Goal: Transaction & Acquisition: Purchase product/service

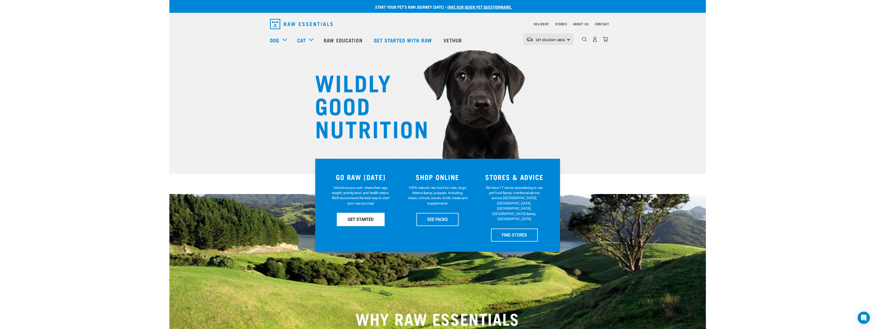
click at [365, 219] on link "GET STARTED" at bounding box center [361, 219] width 48 height 13
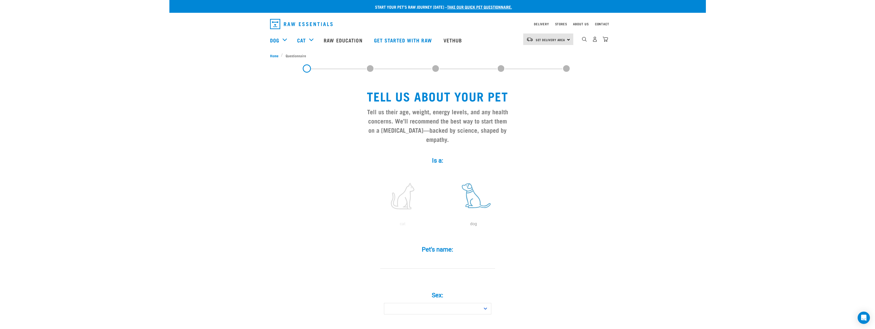
click at [471, 187] on label at bounding box center [473, 195] width 69 height 43
click at [438, 225] on input "radio" at bounding box center [438, 225] width 0 height 0
click at [451, 257] on input "Pet's name: *" at bounding box center [437, 262] width 115 height 11
type input "Oscar"
click at [447, 303] on select "Boy Girl" at bounding box center [437, 308] width 107 height 11
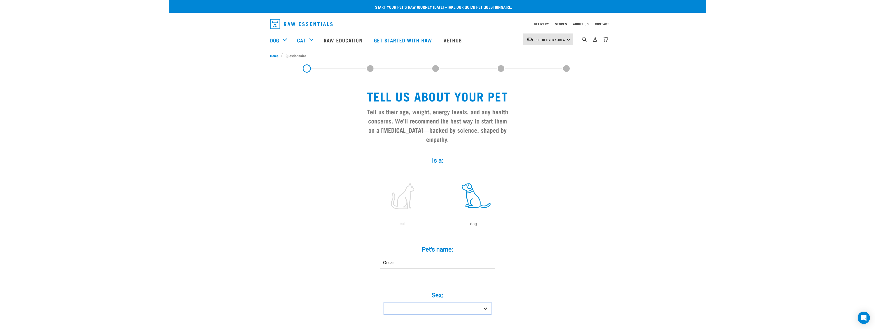
select select "boy"
click at [384, 303] on select "Boy Girl" at bounding box center [437, 308] width 107 height 11
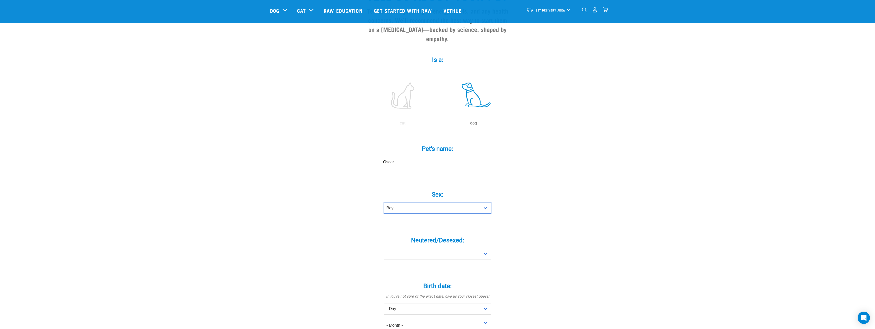
scroll to position [128, 0]
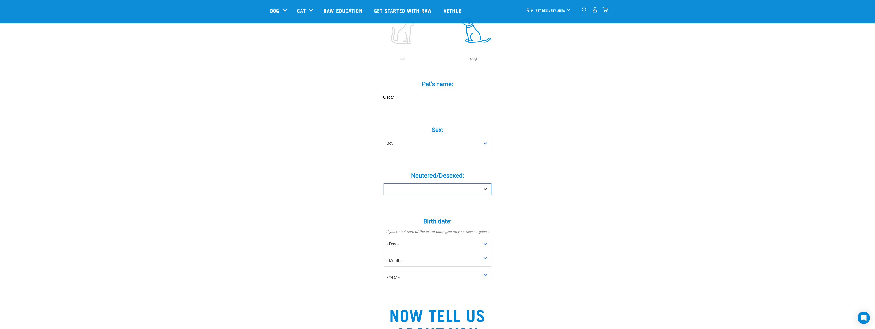
click at [449, 183] on select "Yes No" at bounding box center [437, 188] width 107 height 11
select select "yes"
click at [384, 183] on select "Yes No" at bounding box center [437, 188] width 107 height 11
click at [453, 238] on select "- Day - 1 2 3 4 5 6 7 8 9 10 11 12 13 14 15 16 17 18 19 20 21 22 23 24 25 26 27" at bounding box center [437, 243] width 107 height 11
select select "14"
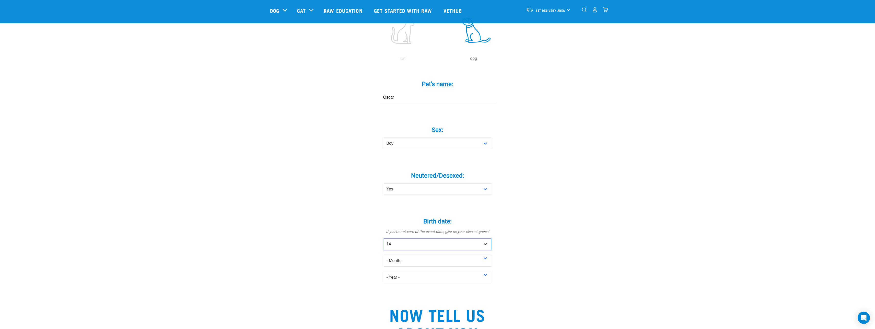
click at [384, 238] on select "- Day - 1 2 3 4 5 6 7 8 9 10 11 12 13 14 15 16 17 18 19 20 21 22 23 24 25 26 27" at bounding box center [437, 243] width 107 height 11
click at [437, 255] on select "- Month - January February March April May June July August September October N…" at bounding box center [437, 260] width 107 height 11
select select "April"
click at [384, 255] on select "- Month - January February March April May June July August September October N…" at bounding box center [437, 260] width 107 height 11
click at [432, 271] on select "- Year - 2025 2024 2023 2022 2021 2020 2019 2018 2017 2016 2015 2014 2013 2012" at bounding box center [437, 276] width 107 height 11
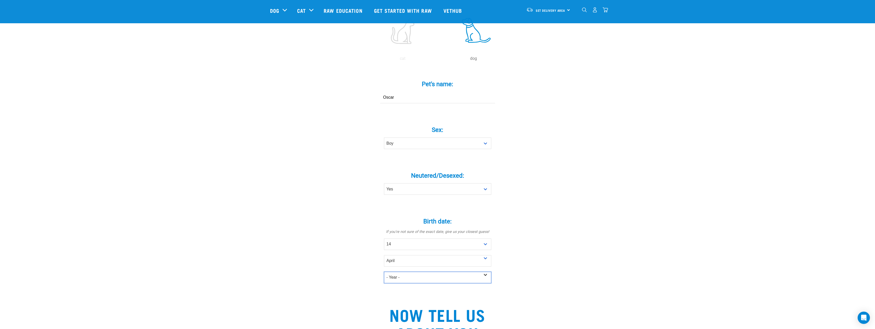
select select "2023"
click at [384, 271] on select "- Year - 2025 2024 2023 2022 2021 2020 2019 2018 2017 2016 2015 2014 2013 2012" at bounding box center [437, 276] width 107 height 11
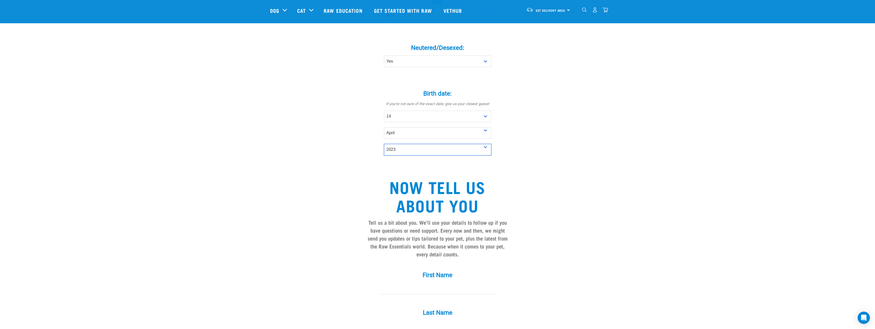
scroll to position [340, 0]
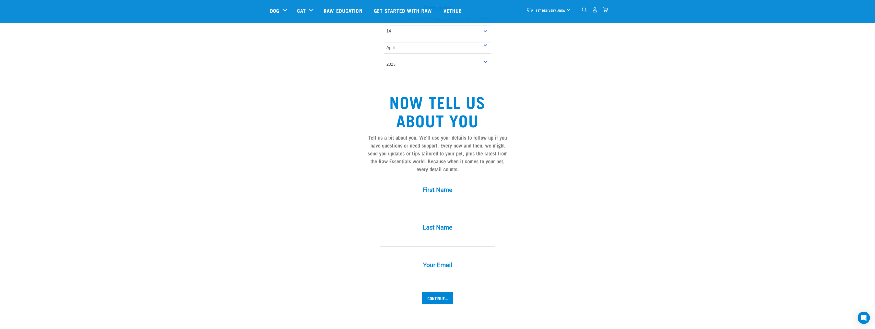
click at [418, 197] on input "First Name *" at bounding box center [437, 202] width 115 height 11
click at [445, 292] on input "Continue..." at bounding box center [437, 298] width 31 height 12
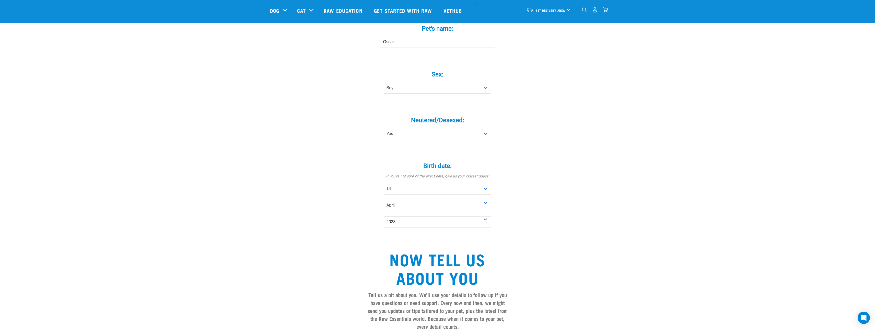
scroll to position [268, 0]
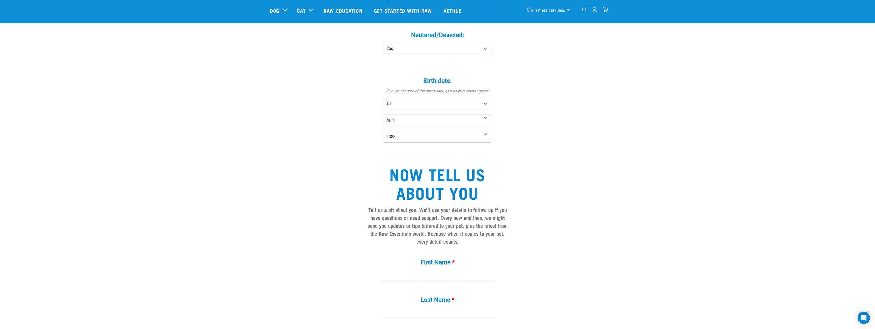
click at [430, 270] on input "First Name *" at bounding box center [437, 275] width 115 height 11
type input "Craig"
type input "Stevenson"
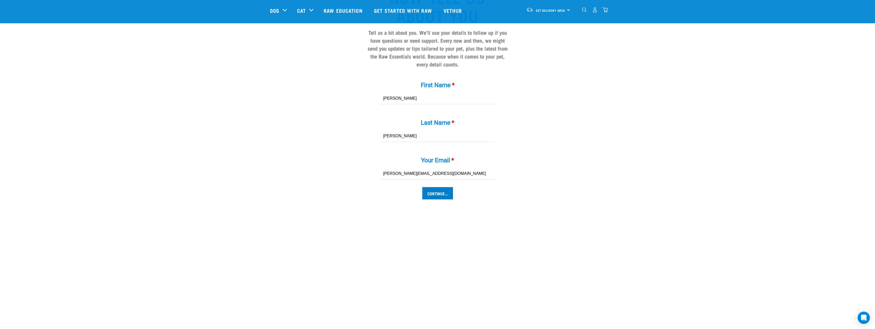
type input "craig@enzyme.co.nz"
click at [451, 189] on input "Continue..." at bounding box center [437, 193] width 31 height 12
click at [433, 187] on input "Continue..." at bounding box center [437, 193] width 31 height 12
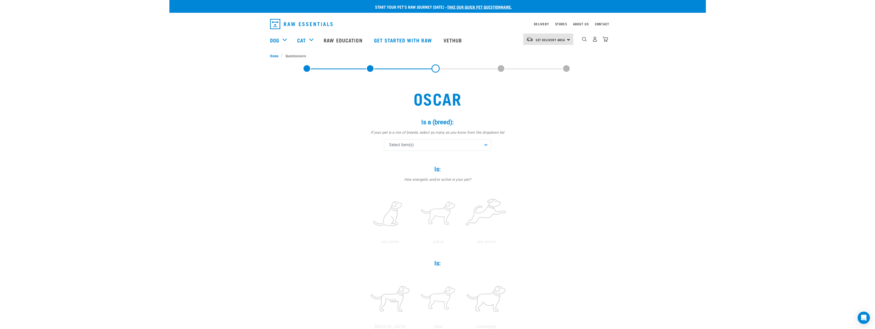
click at [435, 147] on div "Select item(s)" at bounding box center [437, 144] width 107 height 11
click at [395, 154] on input "text" at bounding box center [437, 158] width 105 height 11
type input "golde"
click at [404, 171] on span "Golden Retriever" at bounding box center [441, 170] width 91 height 5
click at [654, 201] on div "Start your pet’s raw journey today – take our quick pet questionnaire. Delivery…" at bounding box center [437, 275] width 536 height 550
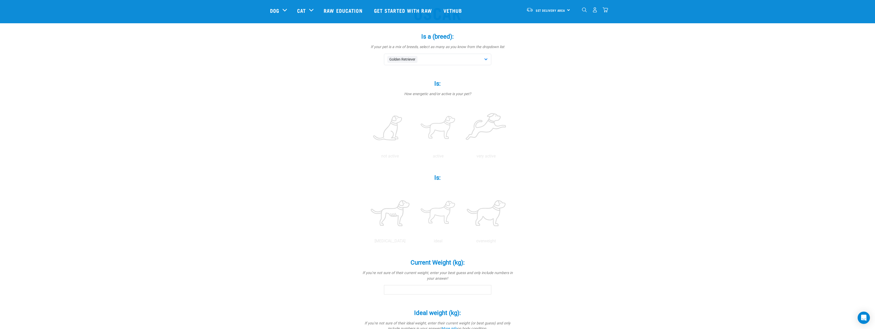
scroll to position [85, 0]
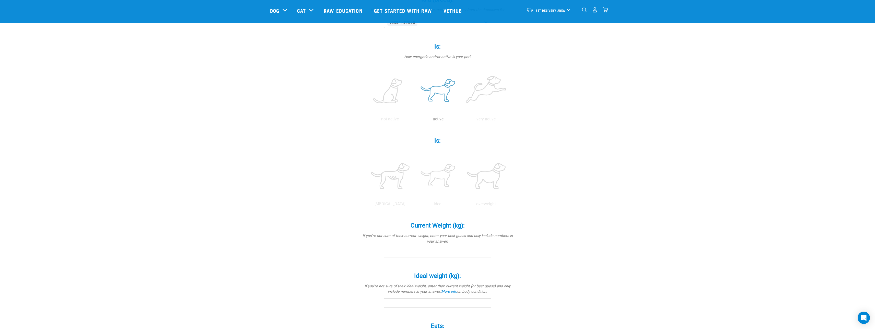
click at [435, 85] on label at bounding box center [438, 90] width 46 height 43
click at [414, 120] on input "radio" at bounding box center [414, 120] width 0 height 0
click at [439, 179] on label at bounding box center [438, 175] width 46 height 43
click at [414, 205] on input "radio" at bounding box center [414, 205] width 0 height 0
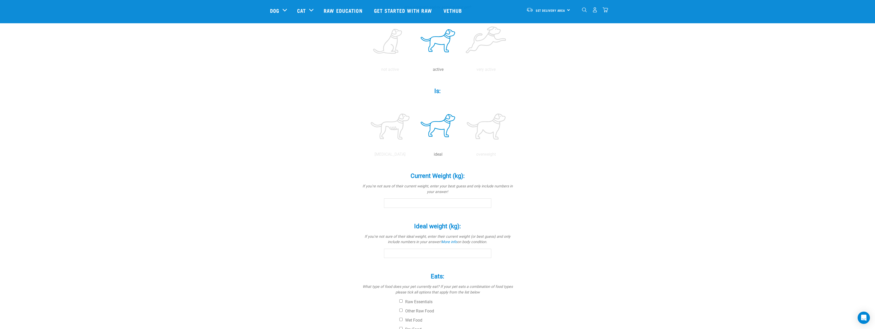
scroll to position [170, 0]
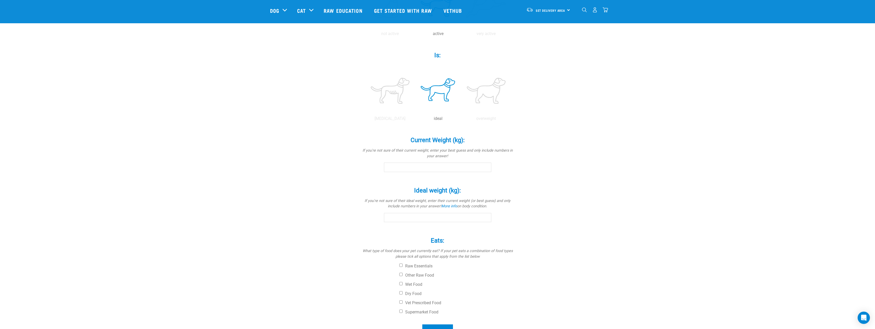
click at [435, 167] on input "Current Weight (kg): *" at bounding box center [437, 166] width 107 height 9
type input "33.00"
click at [472, 216] on input "Ideal weight (kg): *" at bounding box center [437, 217] width 107 height 9
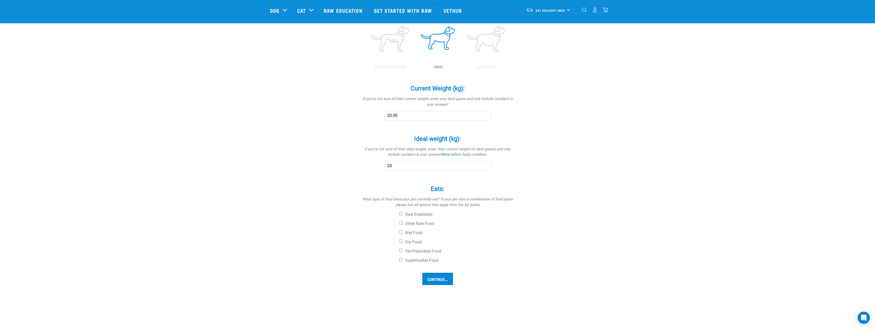
scroll to position [255, 0]
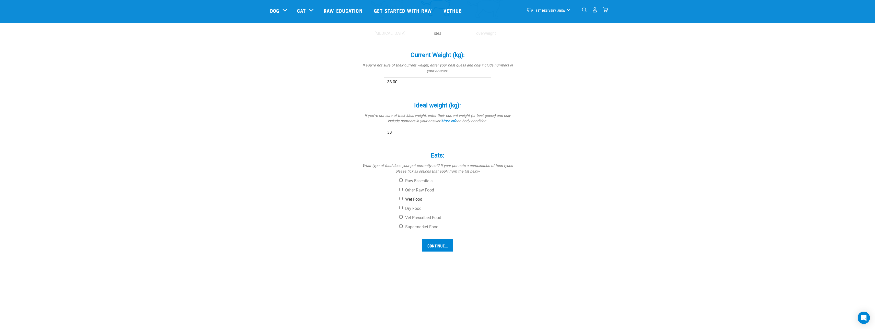
type input "33"
click at [402, 197] on input "Wet Food" at bounding box center [400, 198] width 3 height 3
checkbox input "true"
click at [399, 208] on input "Dry Food" at bounding box center [400, 207] width 3 height 3
checkbox input "true"
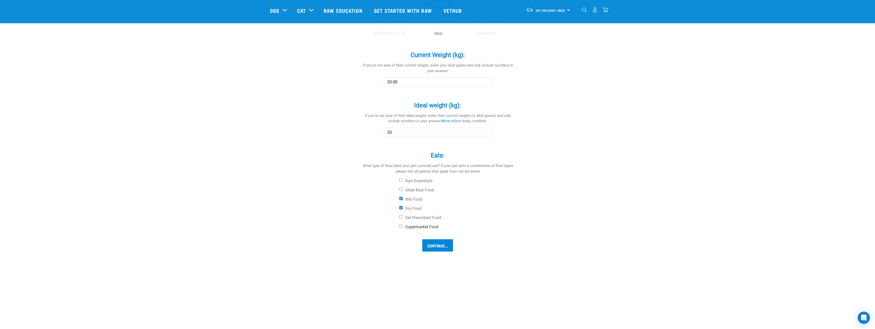
click at [400, 226] on input "Supermarket Food" at bounding box center [400, 225] width 3 height 3
checkbox input "true"
click at [401, 188] on input "Other Raw Food" at bounding box center [400, 188] width 3 height 3
checkbox input "true"
click at [445, 244] on input "Continue..." at bounding box center [437, 245] width 31 height 12
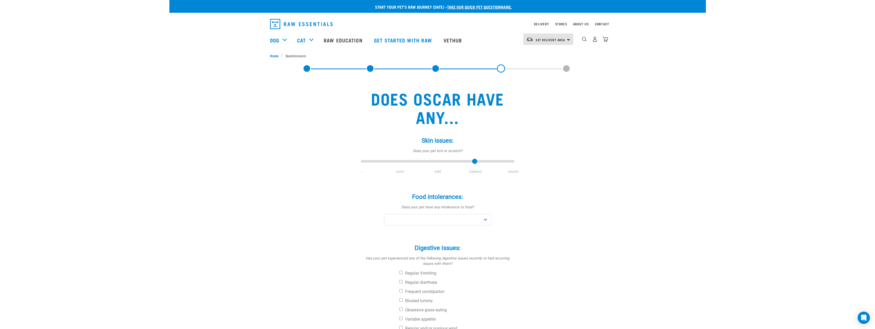
drag, startPoint x: 361, startPoint y: 161, endPoint x: 480, endPoint y: 170, distance: 119.6
type input "3"
click at [480, 165] on input "range" at bounding box center [437, 161] width 153 height 7
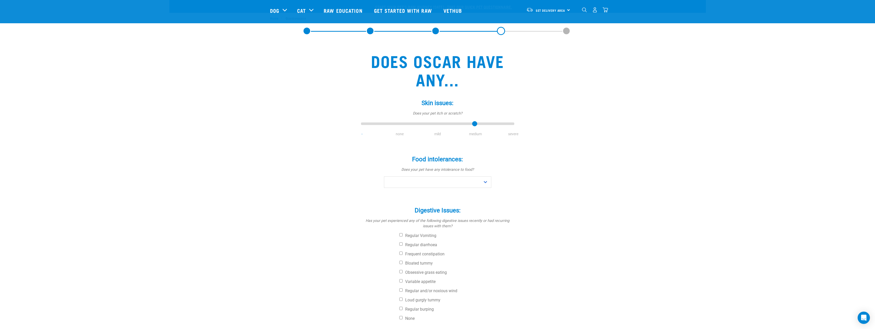
scroll to position [85, 0]
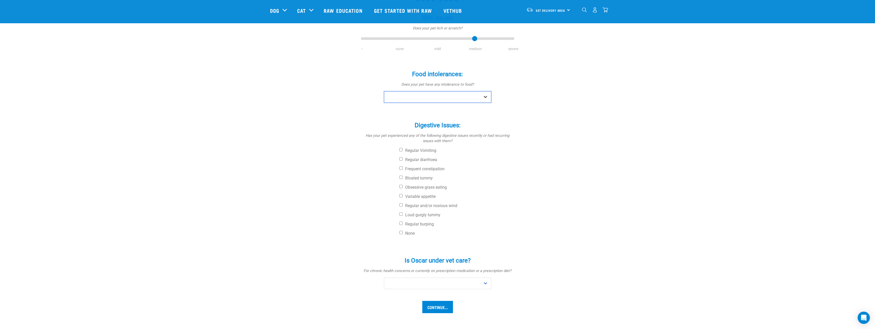
click at [488, 94] on select "No Yes" at bounding box center [437, 96] width 107 height 11
select select "no"
click at [384, 91] on select "No Yes" at bounding box center [437, 96] width 107 height 11
click at [414, 196] on label "Variable appetite" at bounding box center [456, 196] width 115 height 5
click at [403, 196] on input "Variable appetite" at bounding box center [400, 195] width 3 height 3
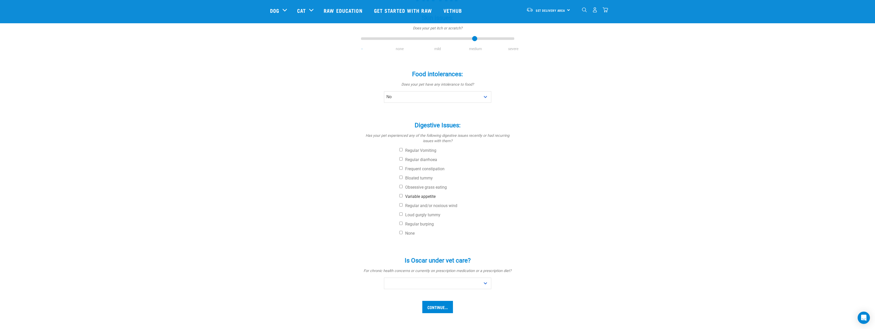
checkbox input "true"
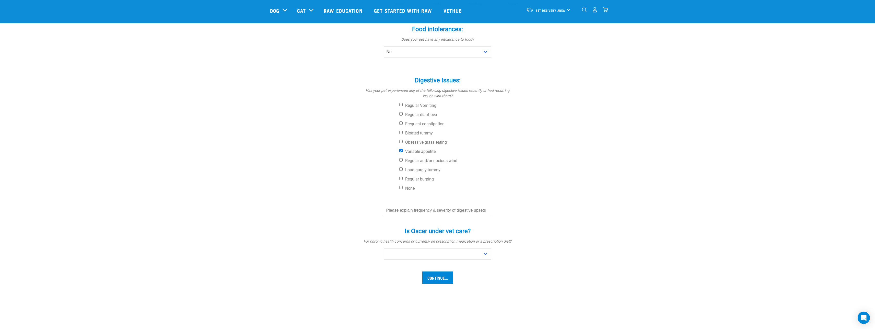
scroll to position [170, 0]
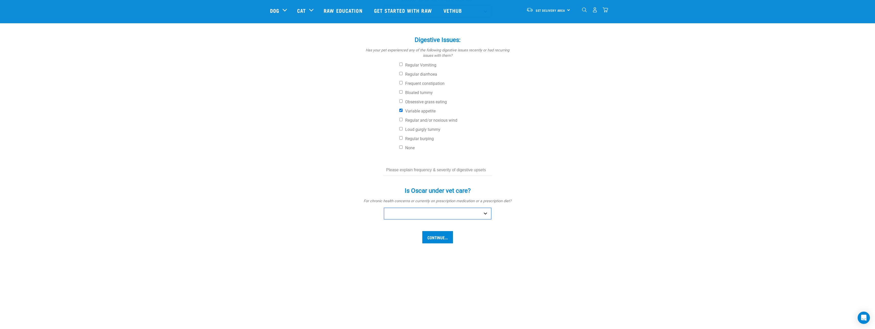
click at [483, 211] on select "No Yes" at bounding box center [437, 213] width 107 height 11
select select "yes"
click at [384, 208] on select "No Yes" at bounding box center [437, 213] width 107 height 11
click at [447, 226] on input "text" at bounding box center [437, 228] width 115 height 11
type input "Cytopoint"
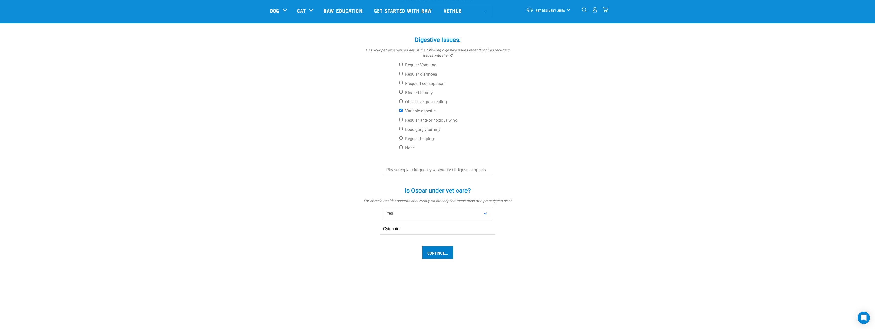
click at [445, 252] on input "Continue..." at bounding box center [437, 252] width 31 height 12
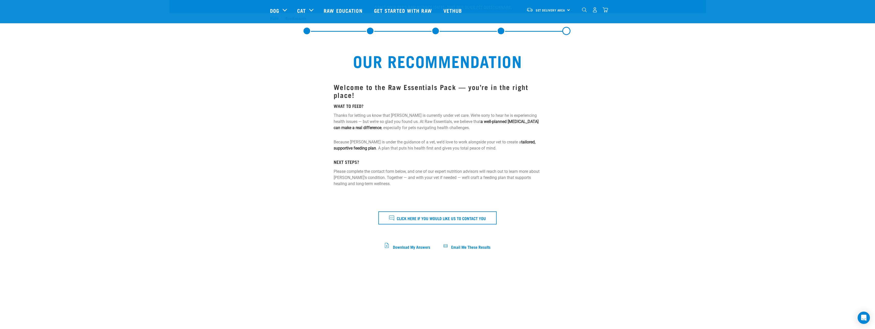
scroll to position [43, 0]
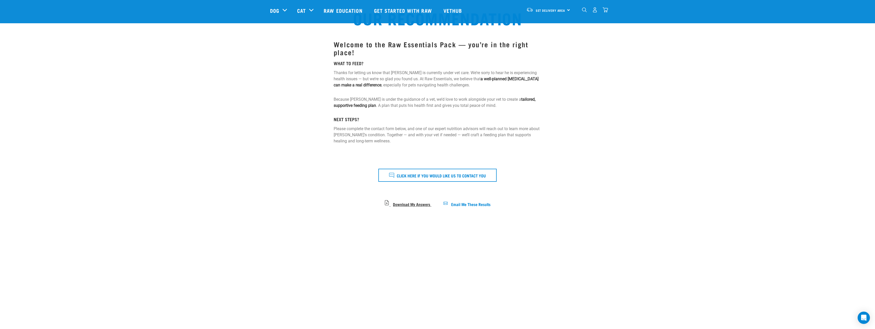
click at [409, 203] on span "Download My Answers" at bounding box center [411, 203] width 37 height 3
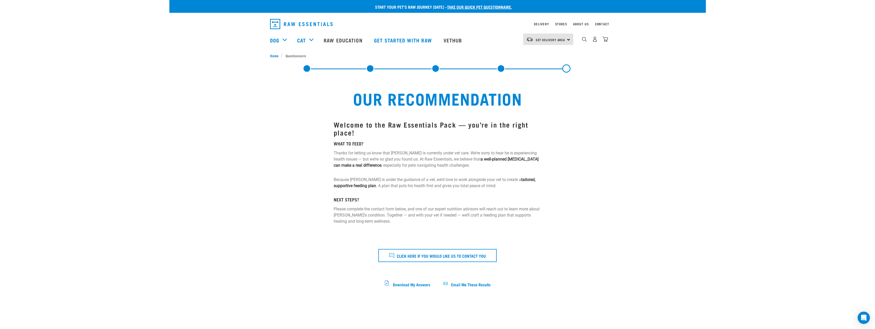
click at [434, 65] on link at bounding box center [435, 68] width 8 height 8
click at [435, 66] on link at bounding box center [435, 68] width 8 height 8
click at [372, 67] on link at bounding box center [370, 68] width 8 height 8
click at [558, 38] on link "Set Delivery Area" at bounding box center [551, 40] width 30 height 8
click at [542, 55] on link "[GEOGRAPHIC_DATA]" at bounding box center [547, 53] width 49 height 11
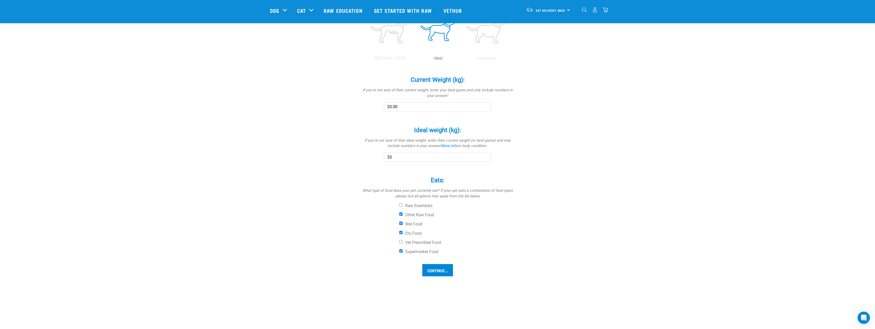
scroll to position [282, 0]
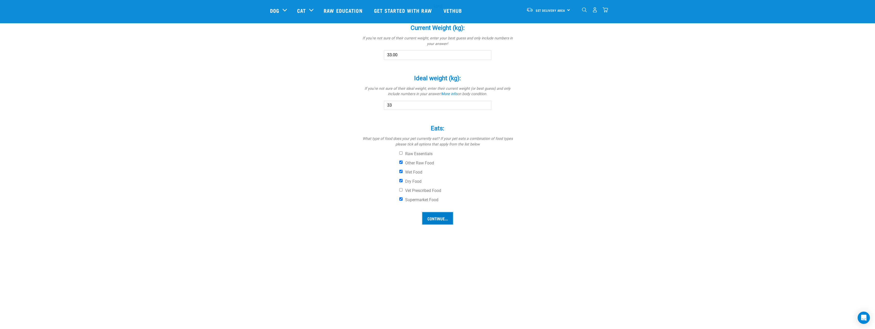
click at [440, 221] on input "Continue..." at bounding box center [437, 218] width 31 height 12
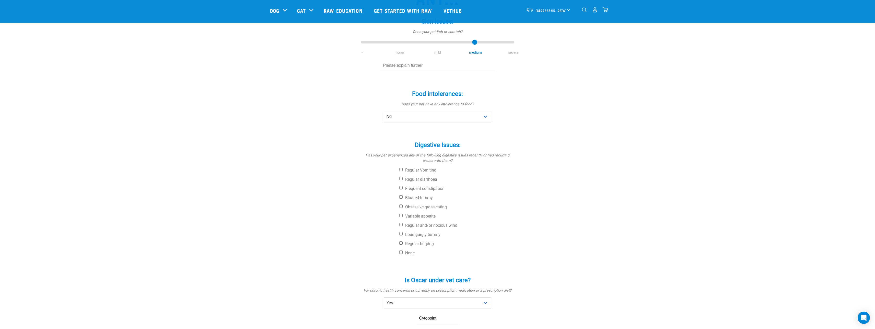
scroll to position [128, 0]
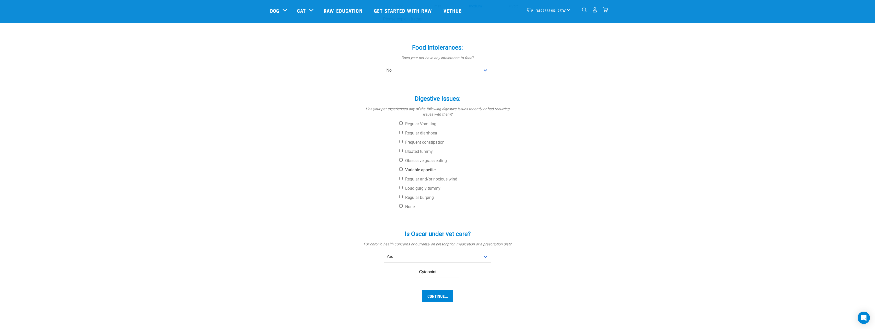
click at [427, 171] on label "Variable appetite" at bounding box center [456, 169] width 115 height 5
click at [403, 171] on input "Variable appetite" at bounding box center [400, 168] width 3 height 3
checkbox input "true"
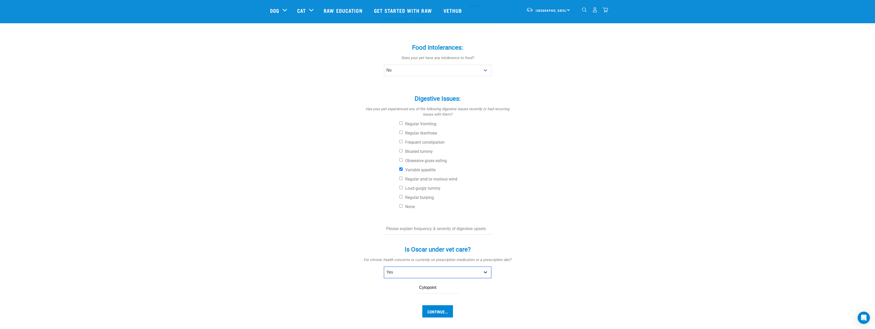
click at [456, 269] on select "No Yes" at bounding box center [437, 271] width 107 height 11
select select "no"
click at [384, 266] on select "No Yes" at bounding box center [437, 271] width 107 height 11
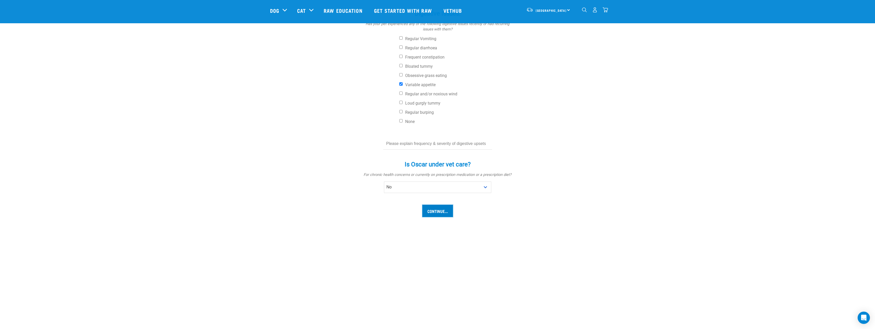
click at [441, 211] on input "Continue..." at bounding box center [437, 211] width 31 height 12
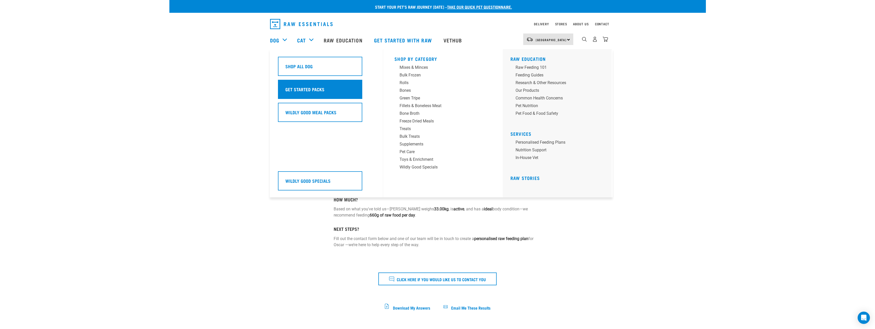
click at [315, 89] on h5 "Get Started Packs" at bounding box center [304, 89] width 39 height 7
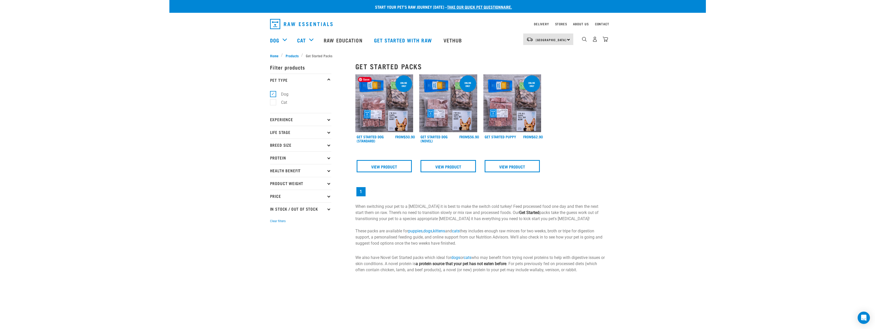
click at [403, 110] on img at bounding box center [384, 103] width 58 height 58
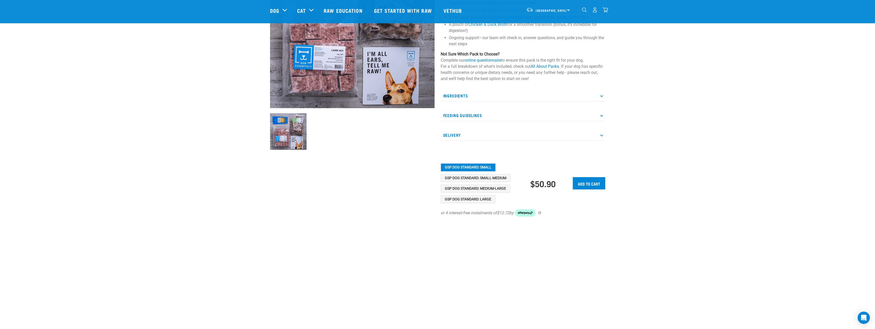
scroll to position [85, 0]
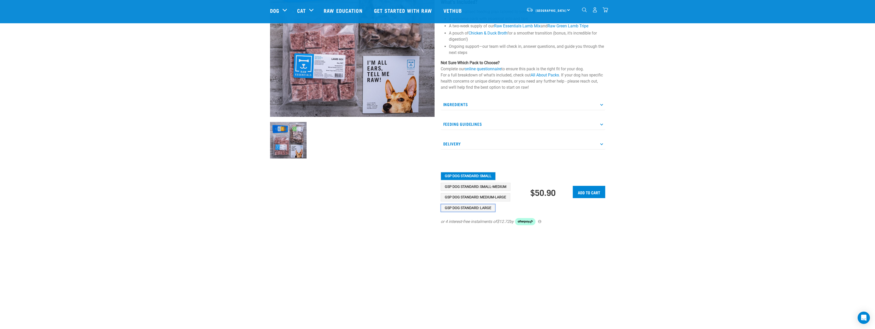
click at [467, 206] on button "GSP Dog Standard: Large" at bounding box center [468, 208] width 55 height 8
